Goal: Transaction & Acquisition: Purchase product/service

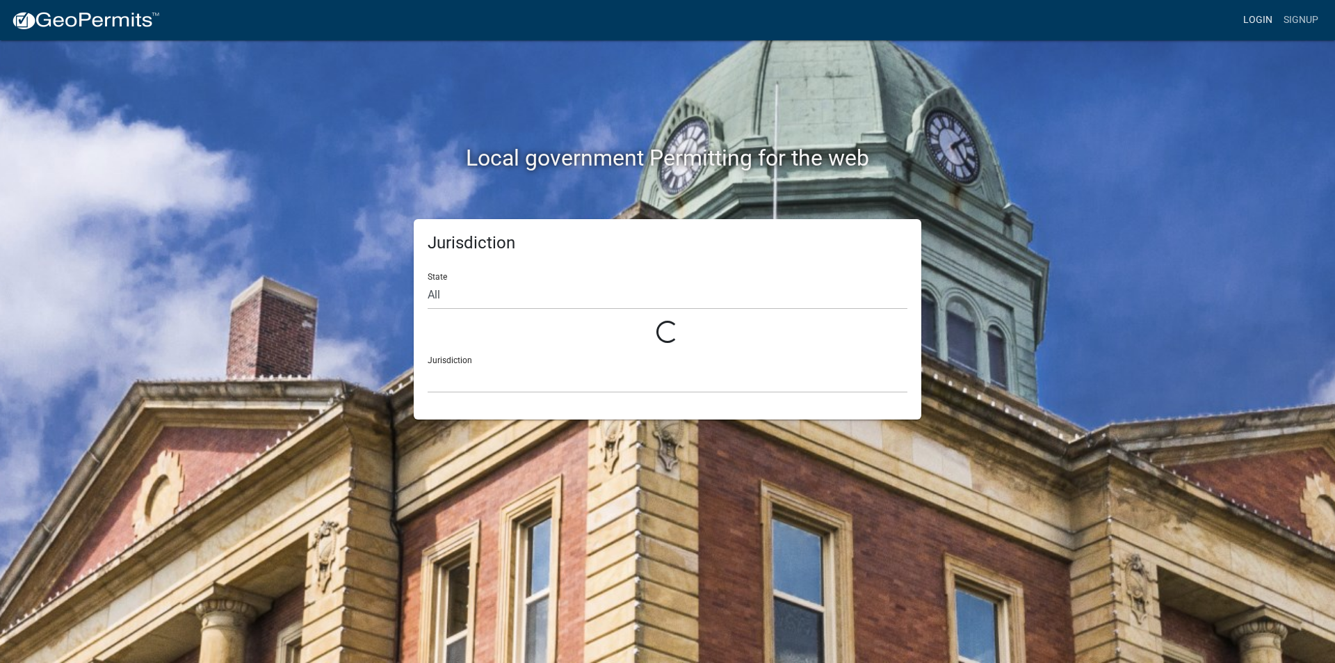
click at [1256, 12] on link "Login" at bounding box center [1258, 20] width 40 height 26
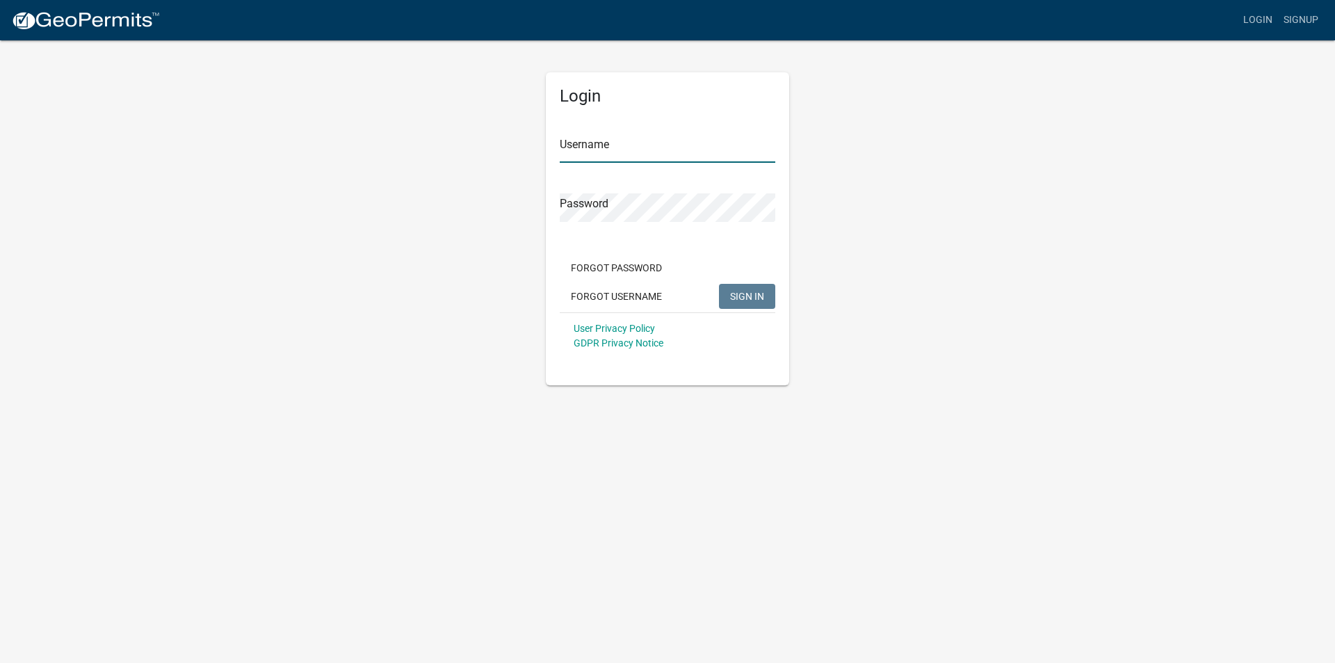
type input "[EMAIL_ADDRESS][DOMAIN_NAME]"
click at [747, 299] on span "SIGN IN" at bounding box center [747, 295] width 34 height 11
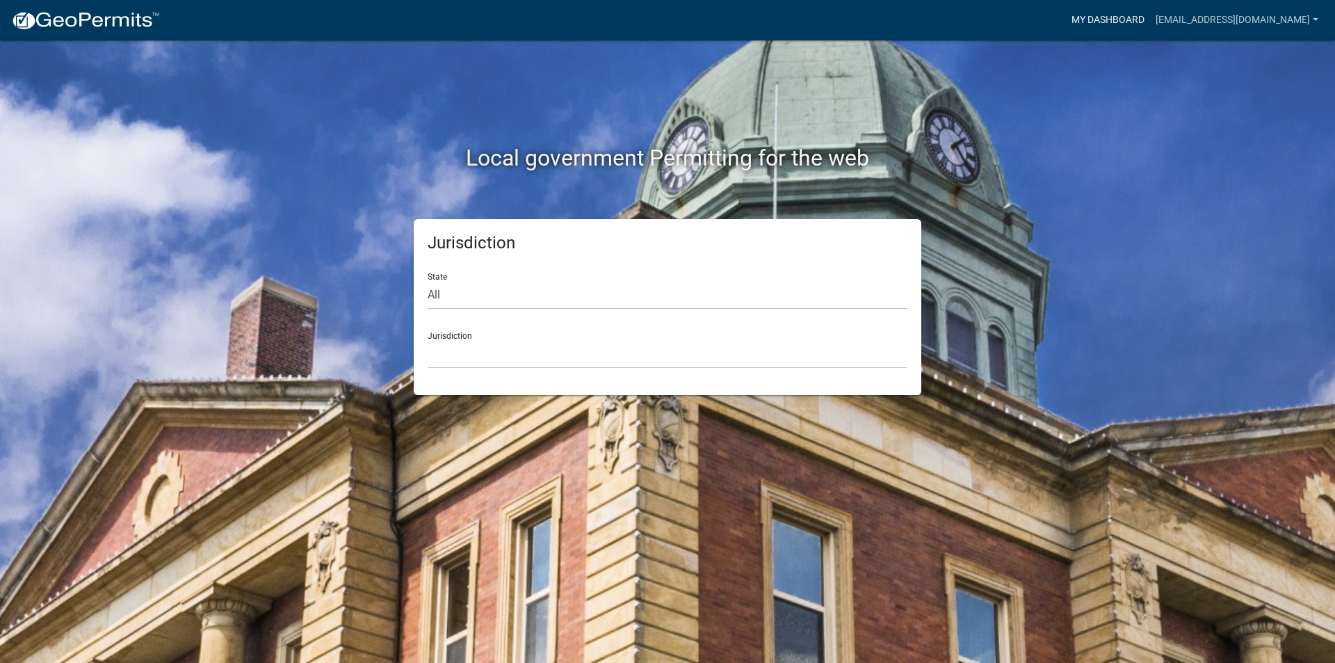
click at [1133, 21] on link "My Dashboard" at bounding box center [1108, 20] width 84 height 26
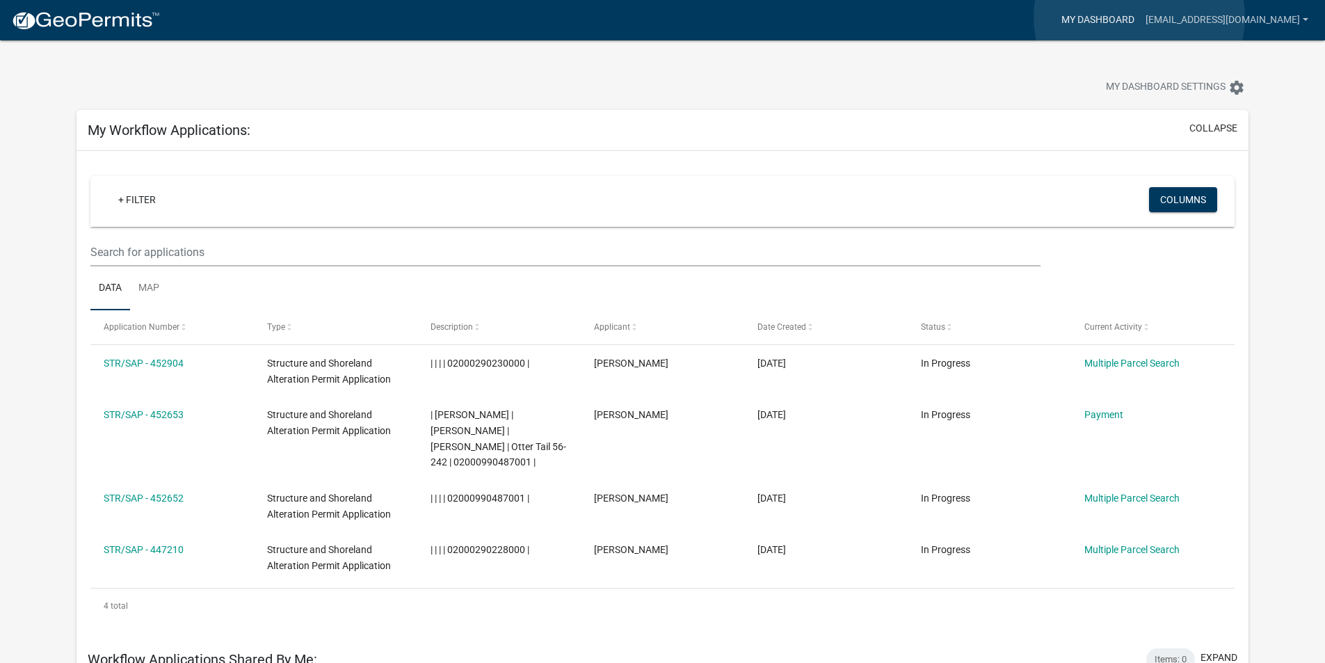
click at [1139, 17] on link "My Dashboard" at bounding box center [1097, 20] width 84 height 26
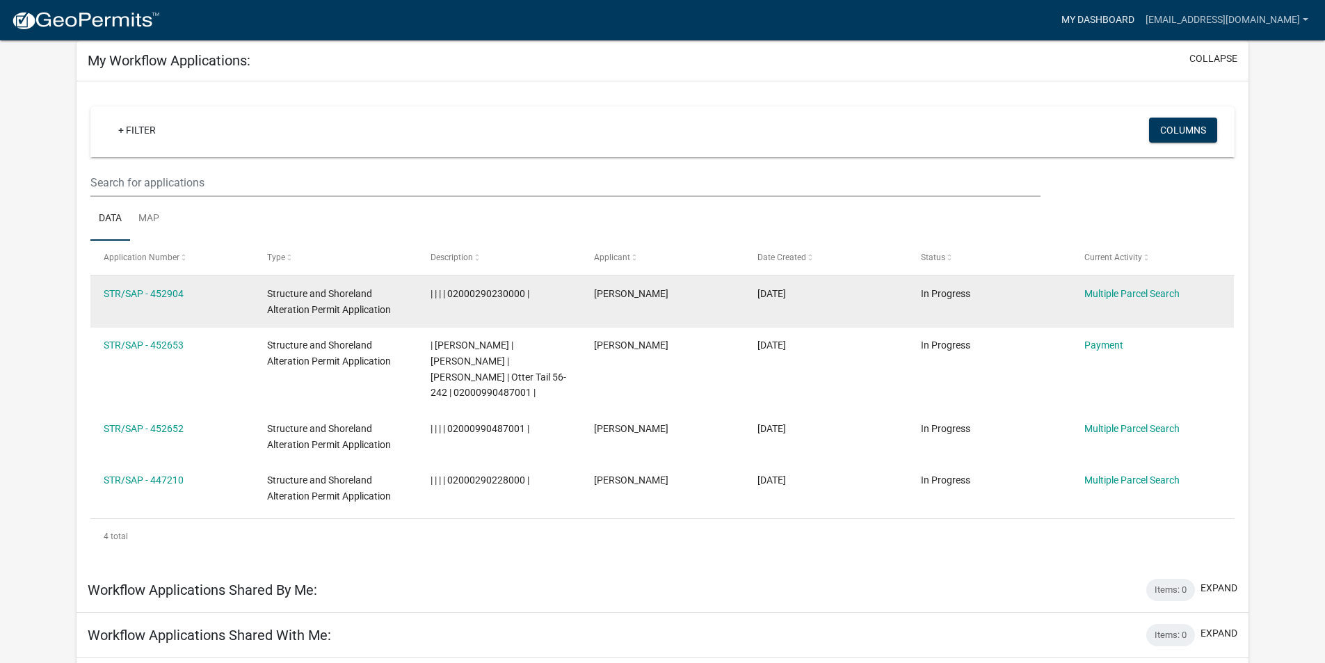
scroll to position [139, 0]
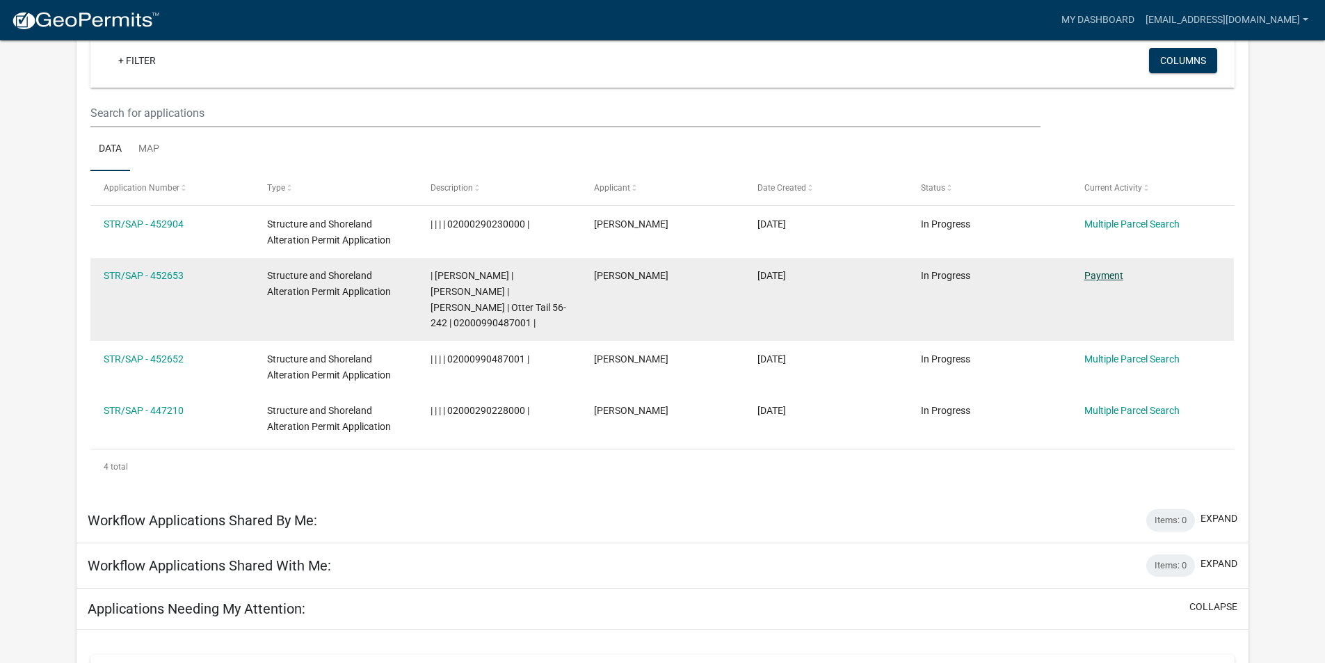
click at [1105, 273] on link "Payment" at bounding box center [1103, 275] width 39 height 11
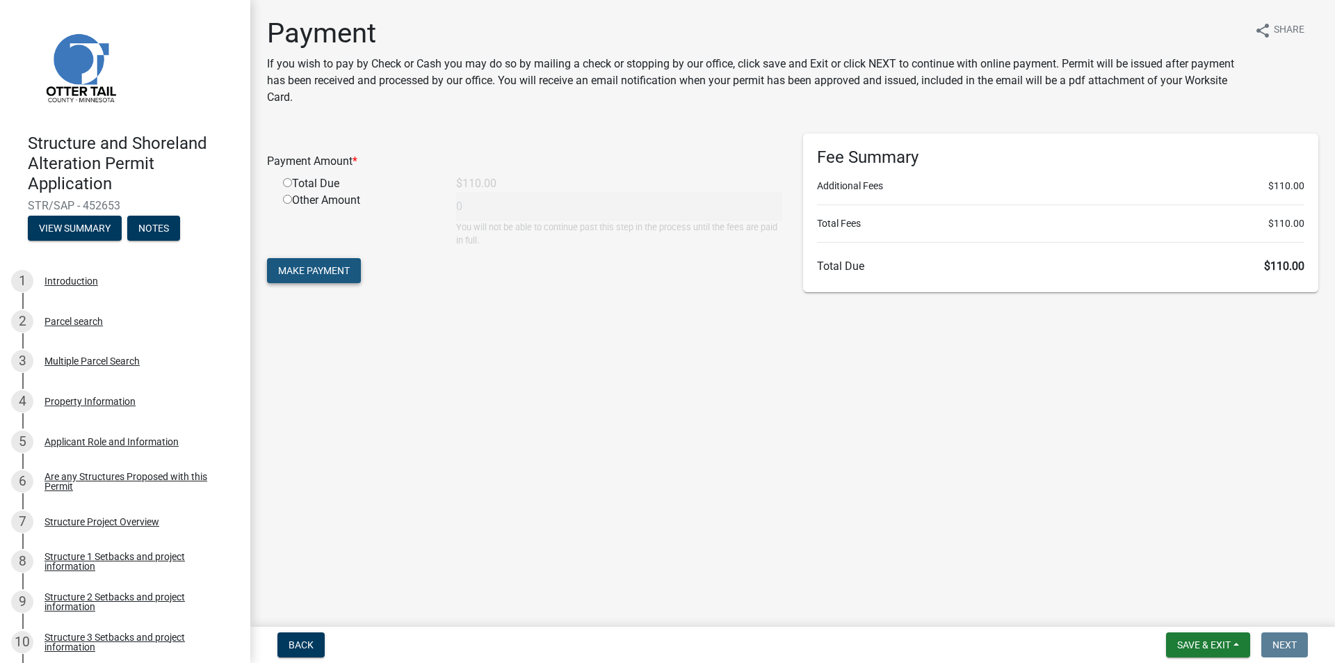
click at [348, 274] on span "Make Payment" at bounding box center [314, 270] width 72 height 11
click at [291, 197] on input "radio" at bounding box center [287, 199] width 9 height 9
radio input "true"
type input "110"
click at [320, 266] on span "Make Payment" at bounding box center [314, 270] width 72 height 11
